Goal: Register for event/course

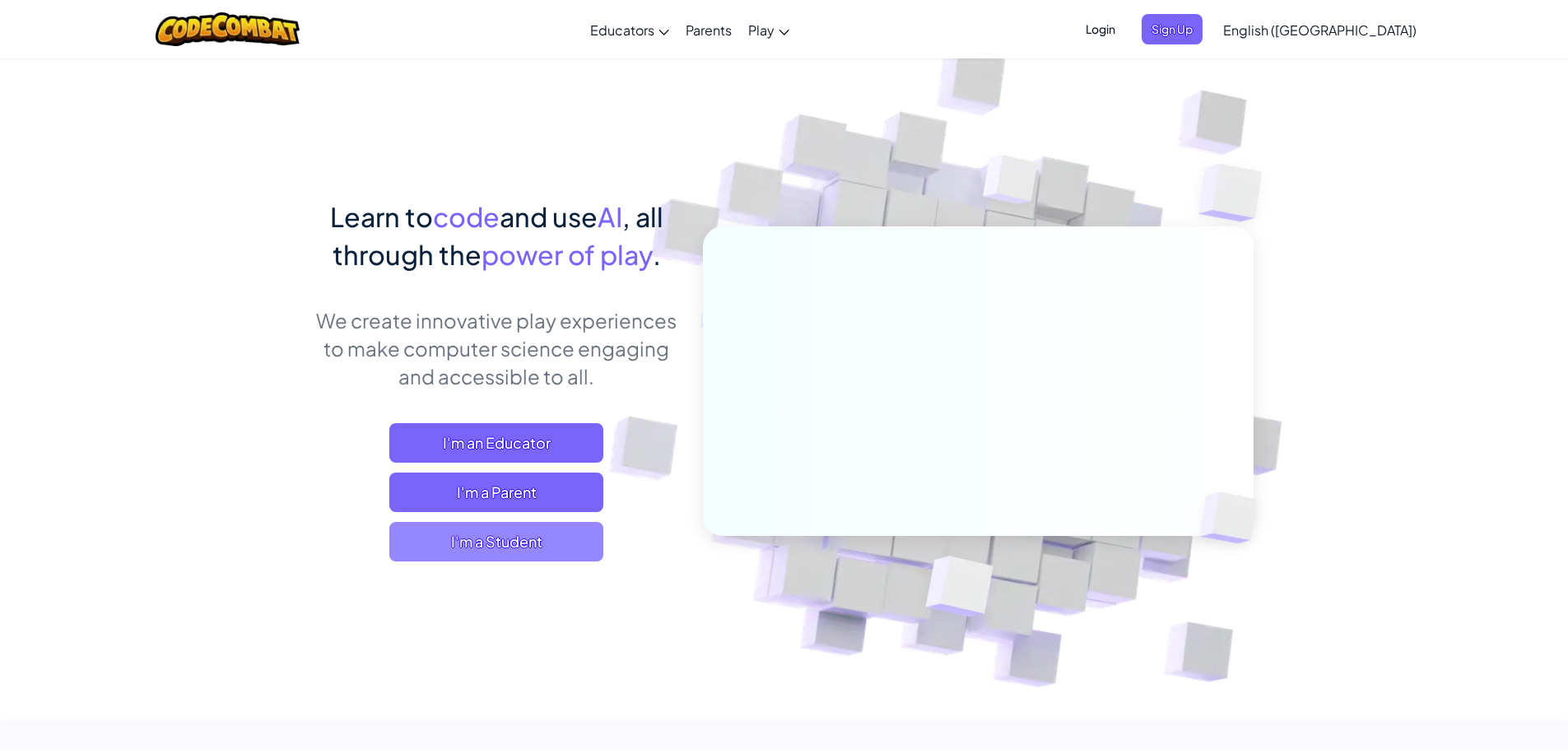
click at [520, 542] on span "I'm a Student" at bounding box center [497, 541] width 214 height 39
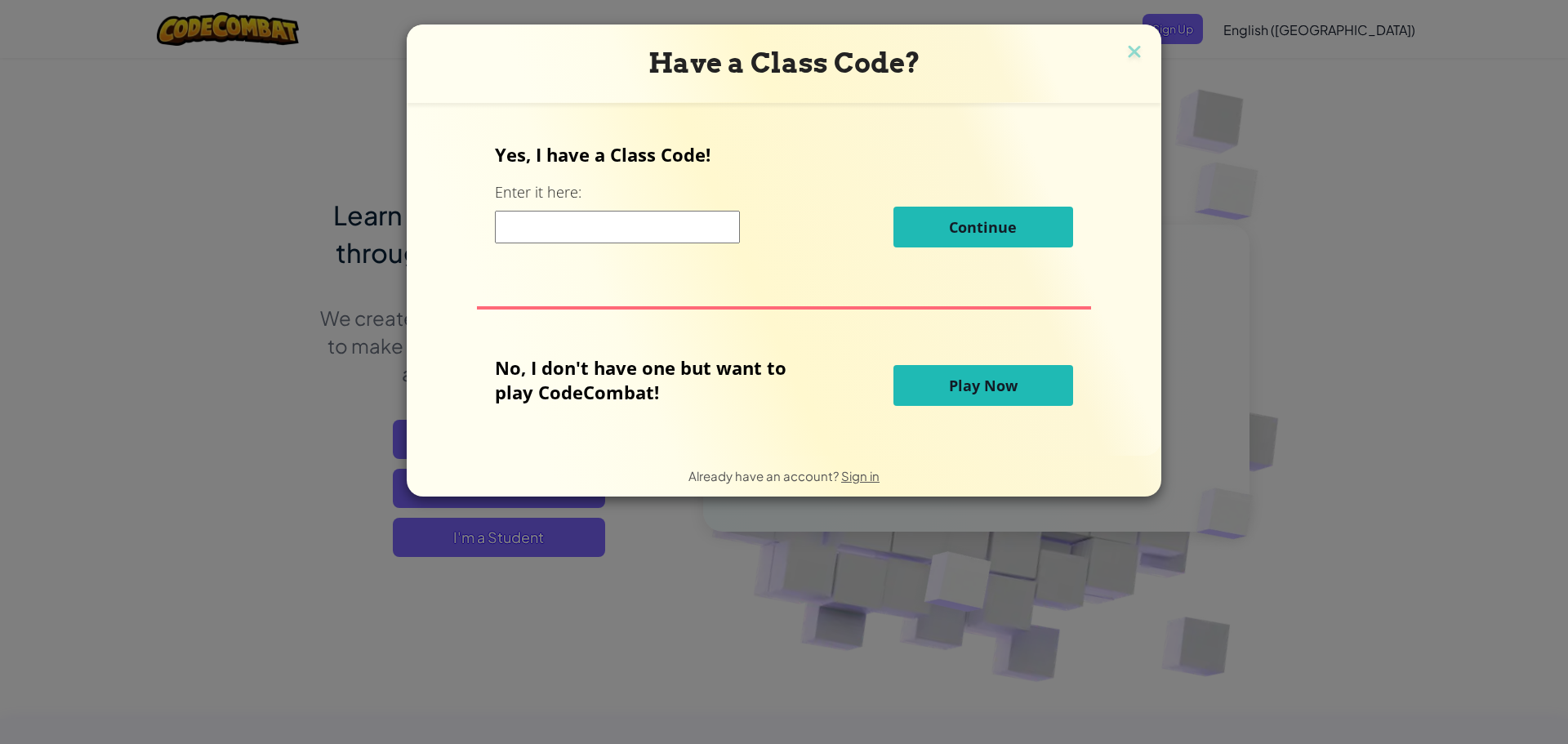
click at [684, 226] on input at bounding box center [617, 227] width 245 height 33
paste input "PanIdeaEnemy"
type input "PanIdeaEnemy"
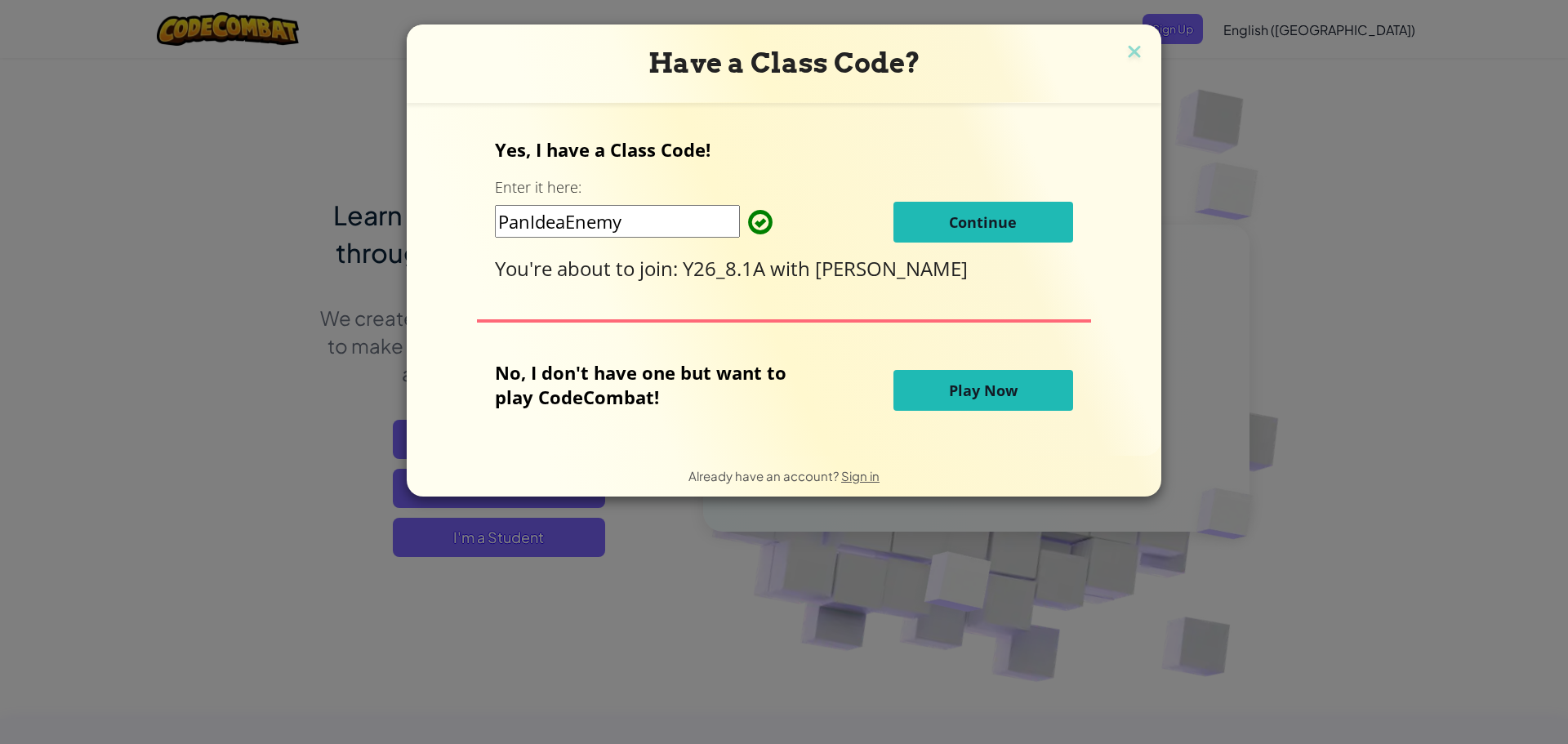
click at [968, 223] on span "Continue" at bounding box center [983, 222] width 68 height 20
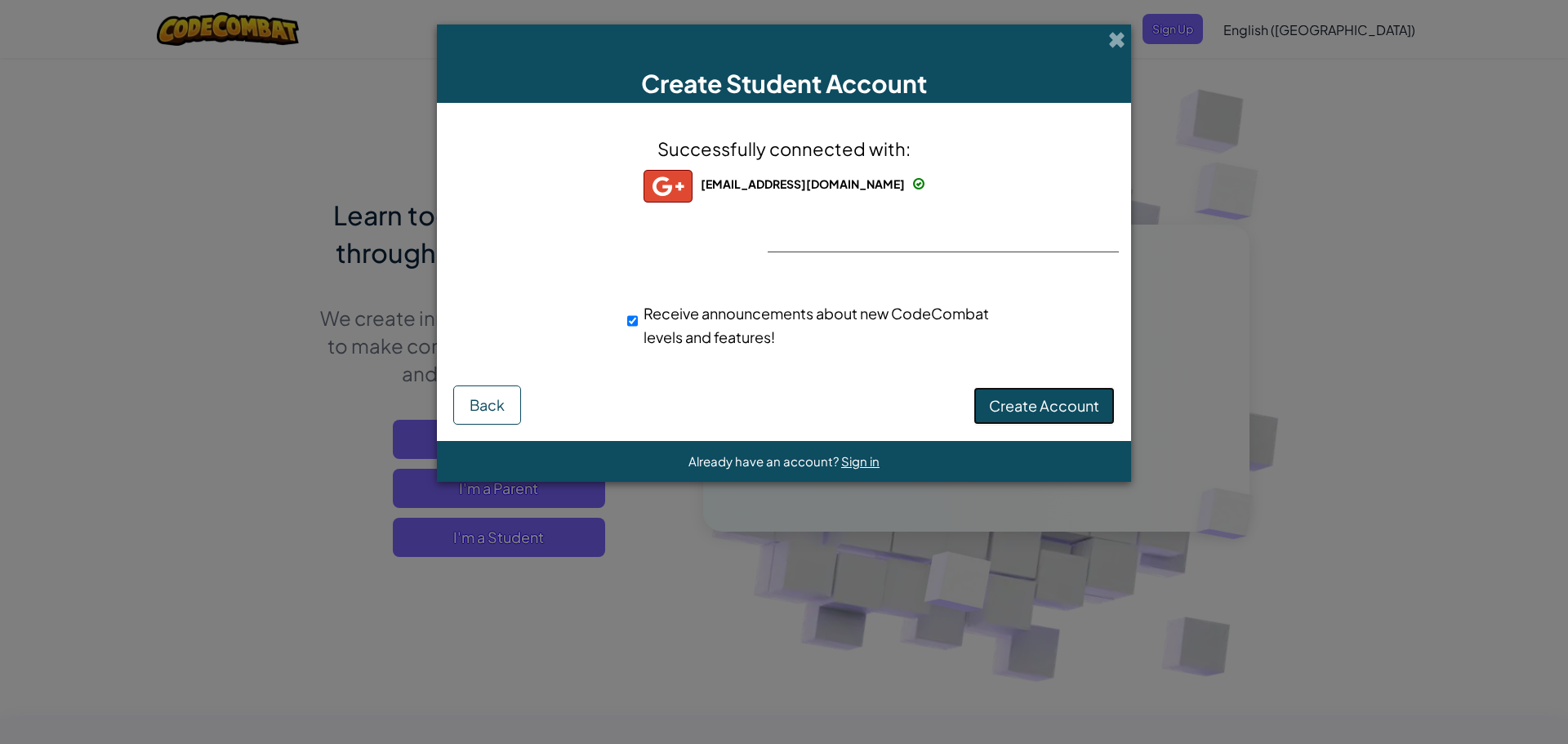
click at [1055, 399] on span "Create Account" at bounding box center [1044, 405] width 110 height 19
click at [1051, 409] on button "Create Account" at bounding box center [1044, 406] width 142 height 37
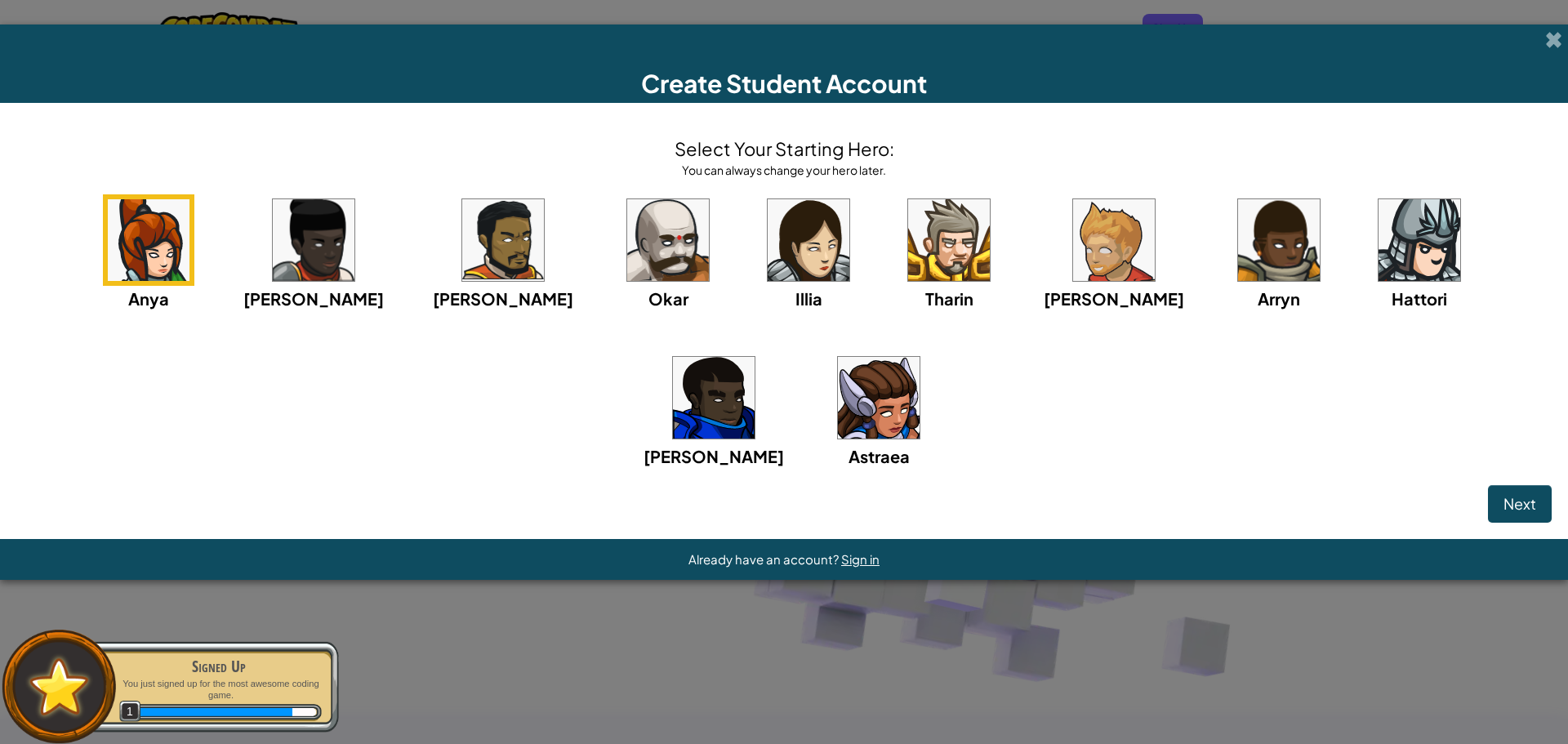
click at [838, 403] on img at bounding box center [878, 397] width 82 height 82
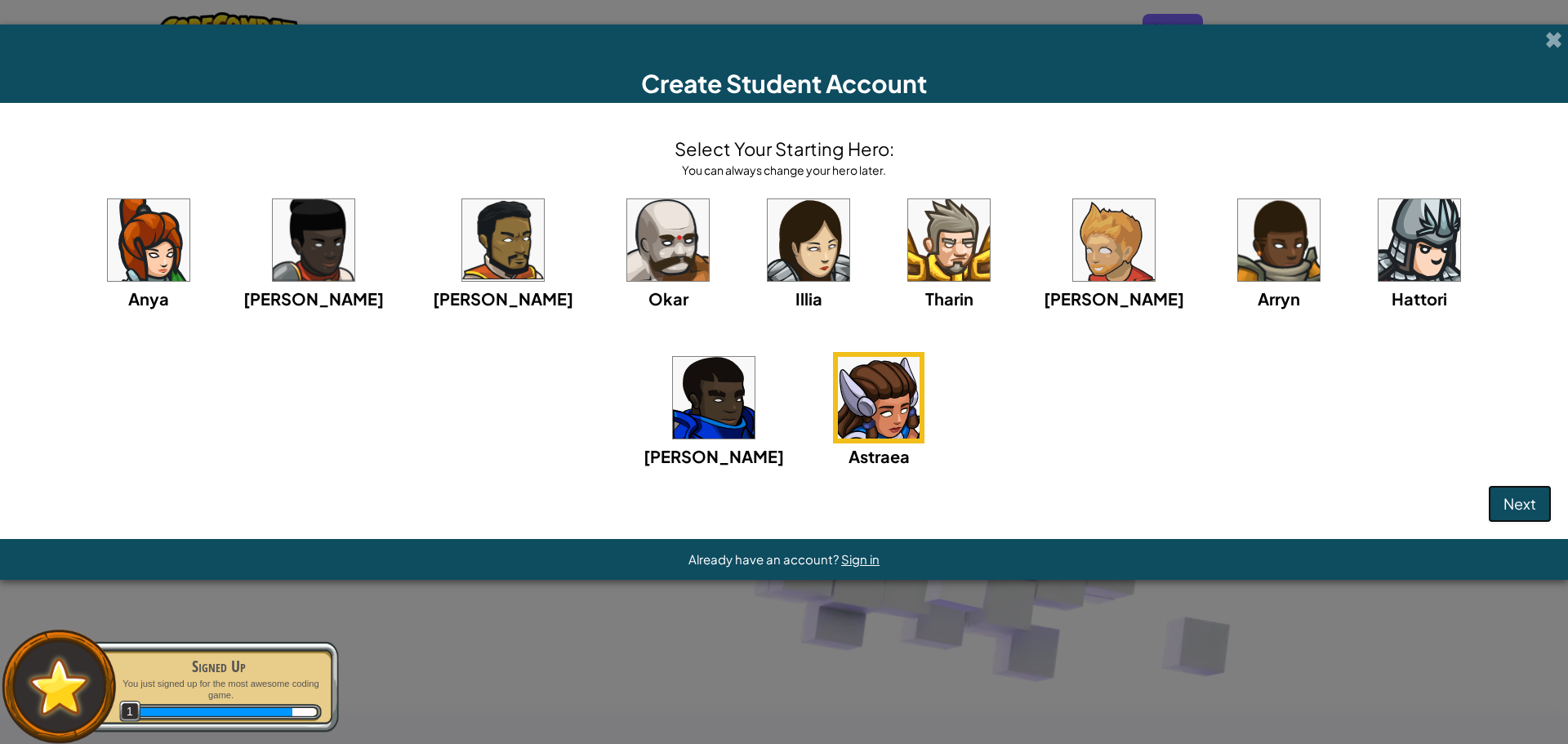
click at [1531, 501] on button "Next" at bounding box center [1519, 503] width 64 height 37
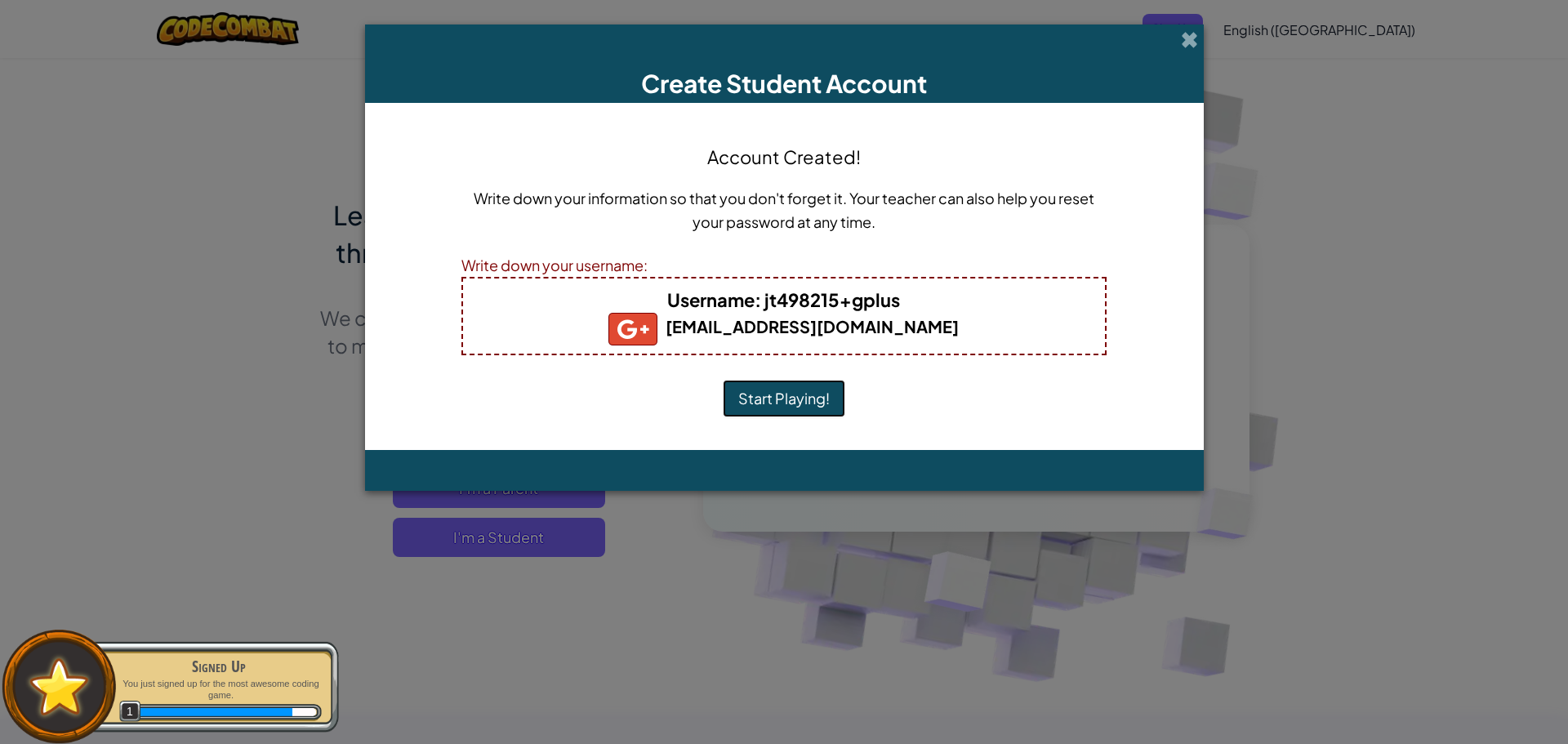
click at [796, 402] on button "Start Playing!" at bounding box center [783, 397] width 122 height 37
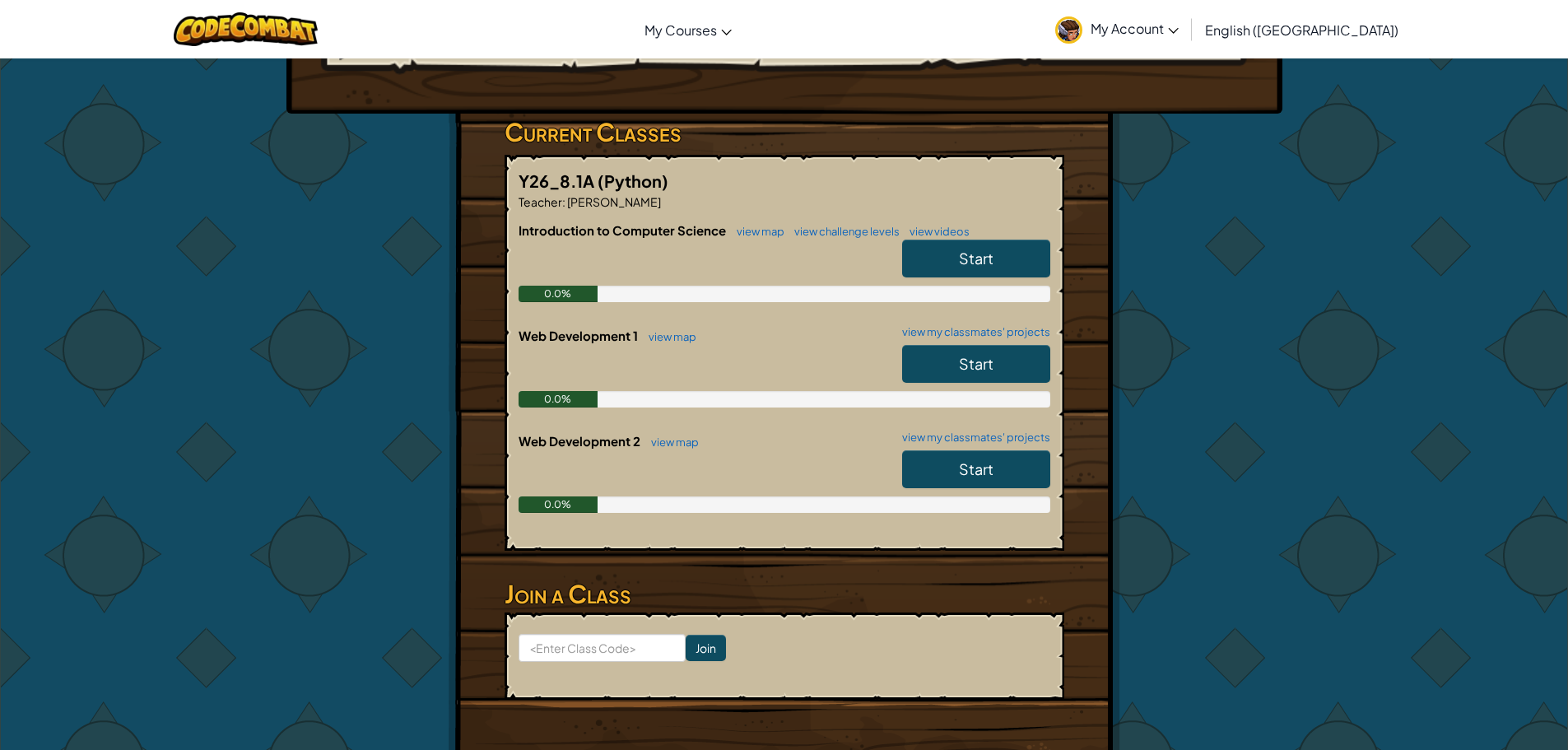
scroll to position [247, 0]
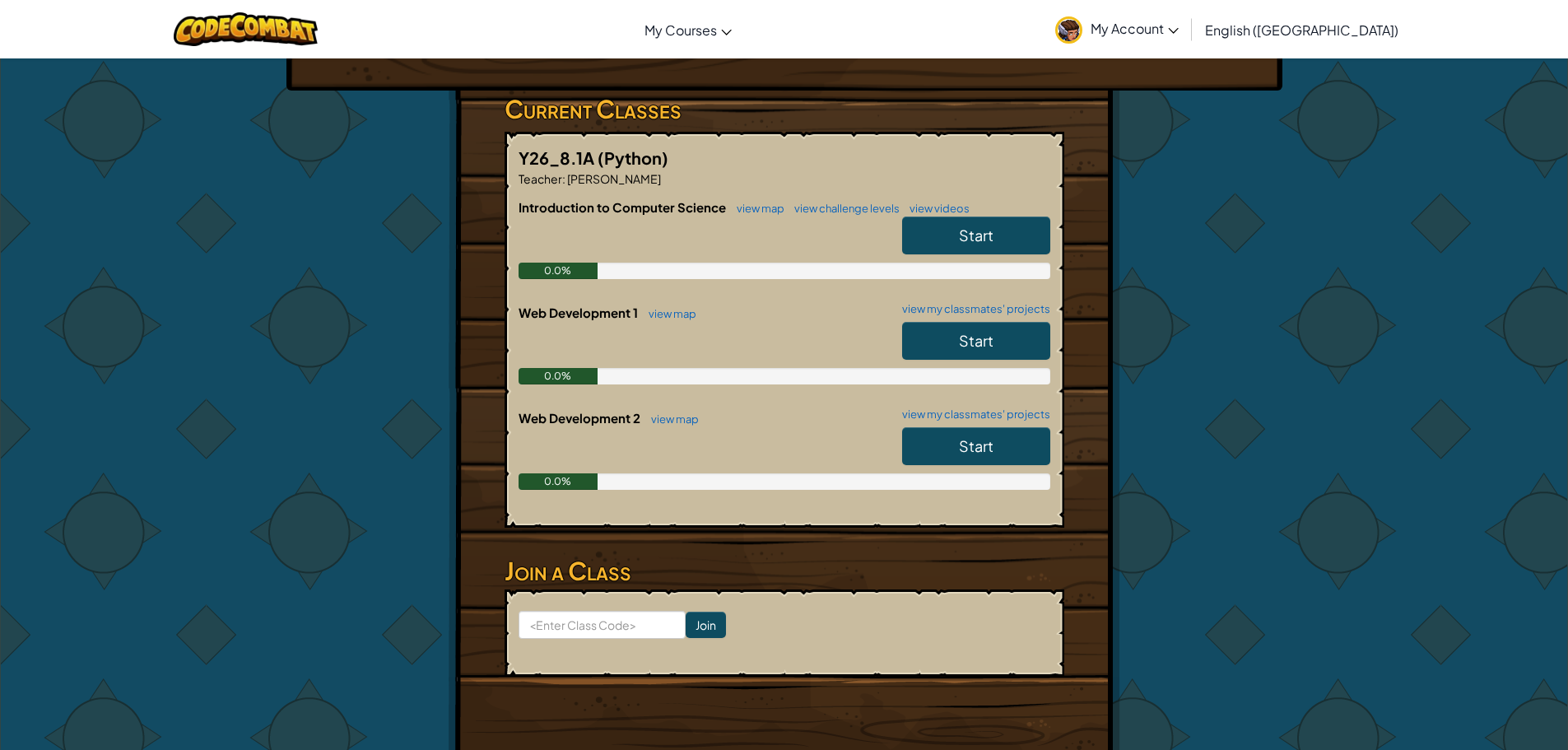
click at [970, 234] on span "Start" at bounding box center [976, 235] width 35 height 19
